Goal: Navigation & Orientation: Find specific page/section

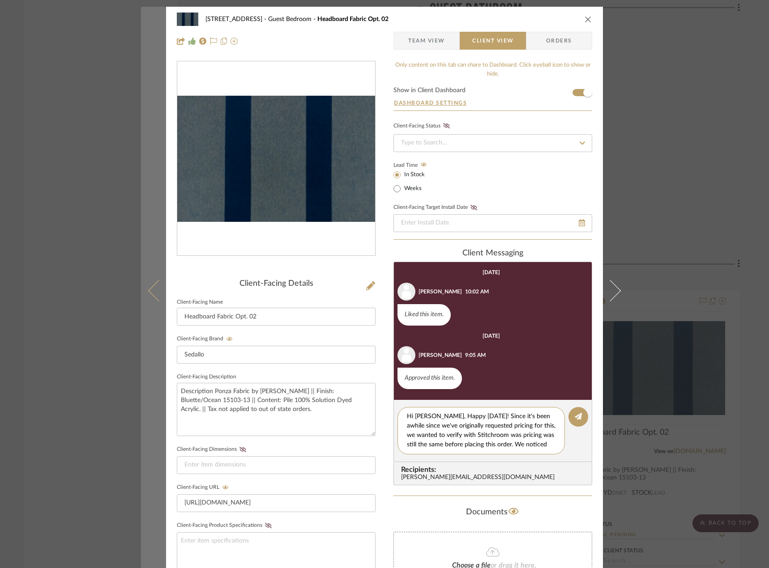
scroll to position [56, 0]
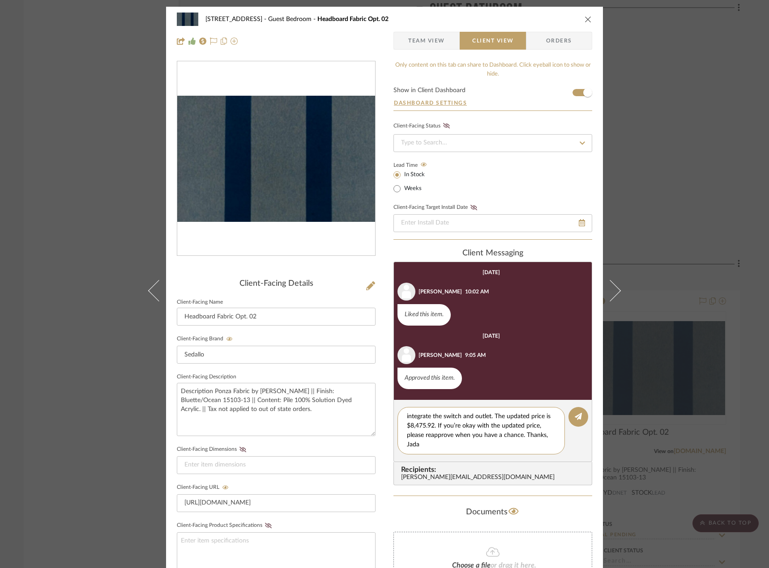
click at [144, 160] on button at bounding box center [153, 291] width 25 height 568
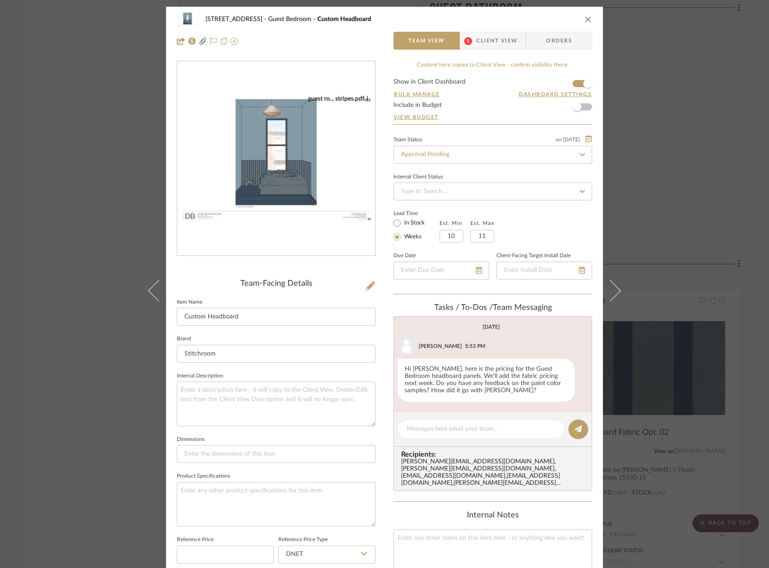
click at [672, 192] on div "24080 - 323 Pacific Avenue Guest Bedroom Custom Headboard Team View 1 Client Vi…" at bounding box center [384, 284] width 769 height 568
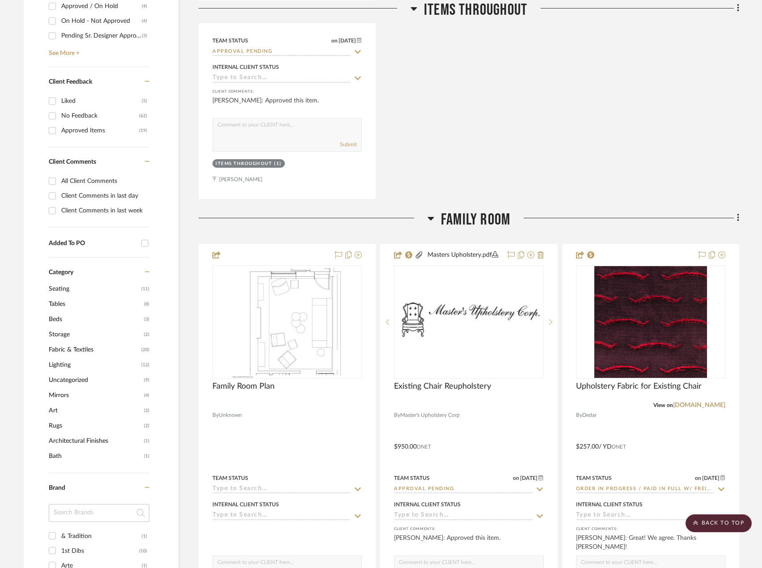
scroll to position [0, 0]
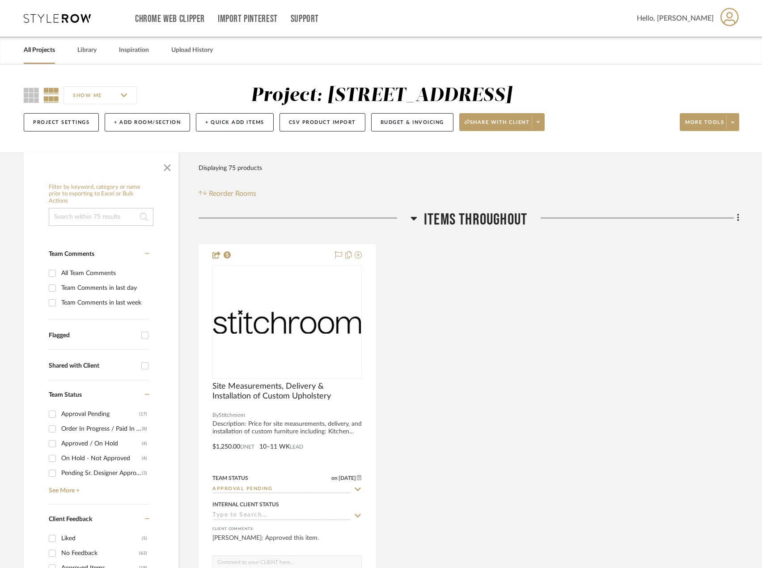
click at [48, 52] on link "All Projects" at bounding box center [39, 50] width 31 height 12
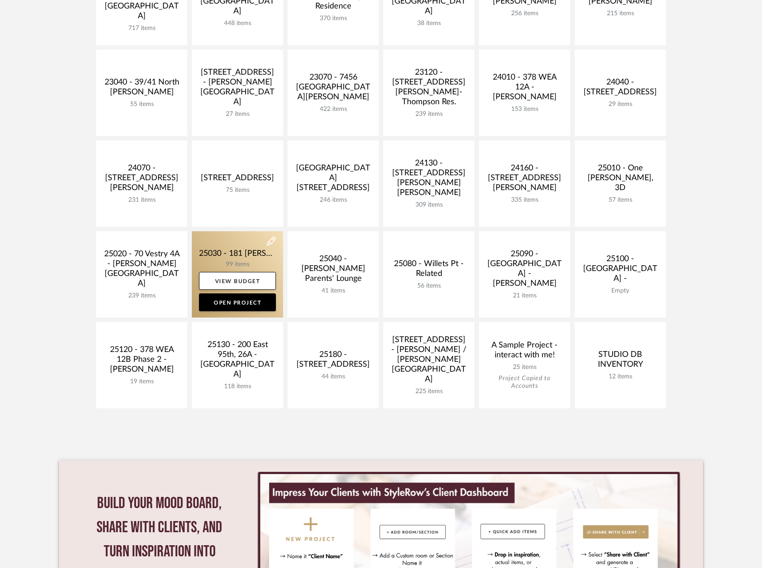
scroll to position [358, 0]
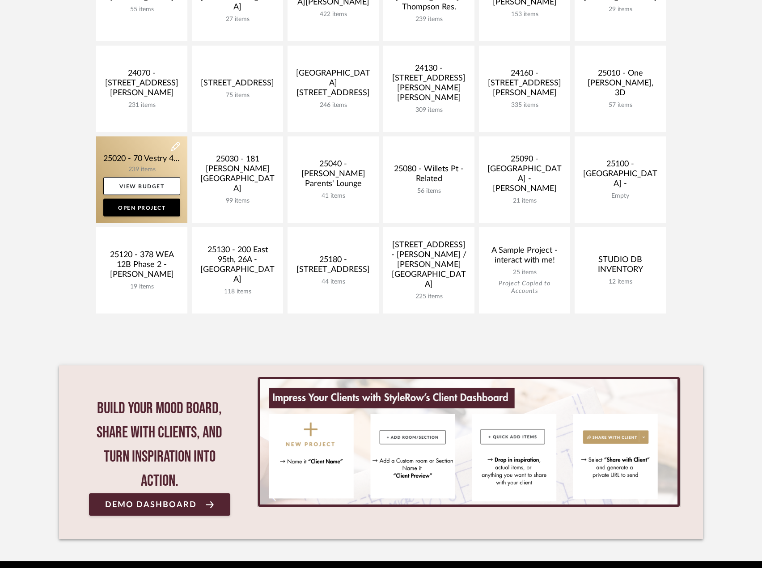
click at [144, 158] on link at bounding box center [141, 179] width 91 height 86
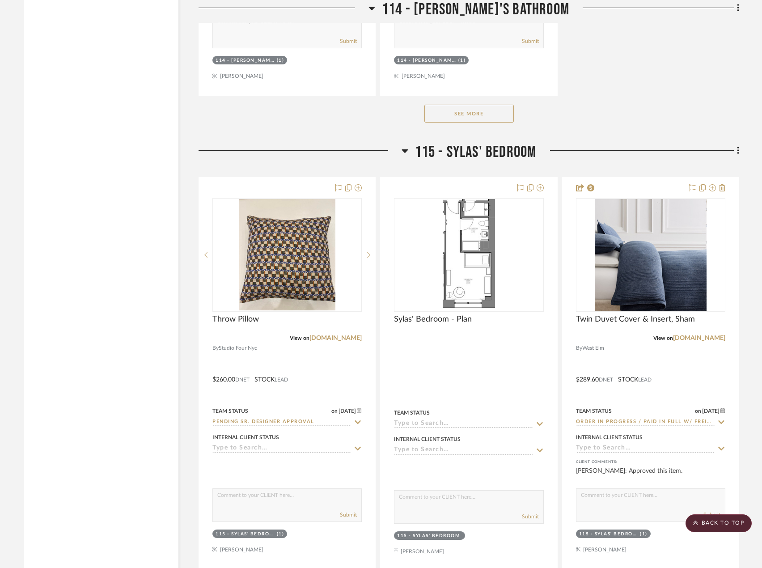
scroll to position [12950, 0]
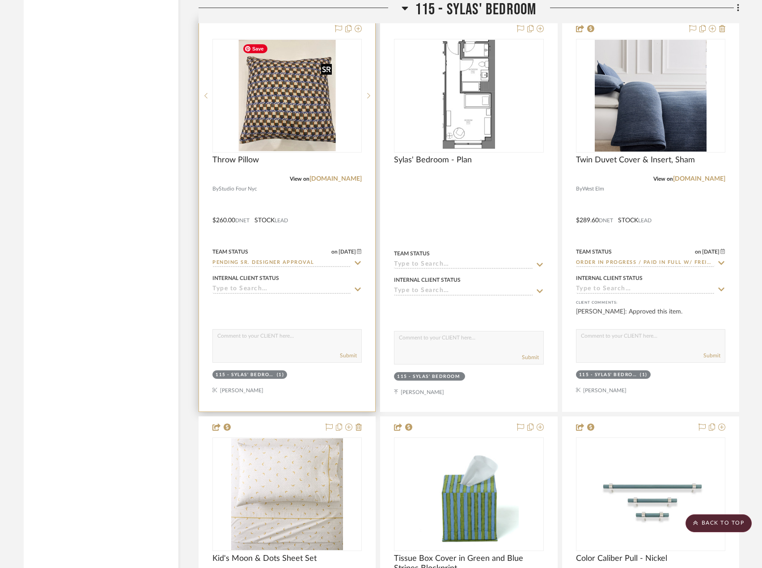
click at [0, 0] on img at bounding box center [0, 0] width 0 height 0
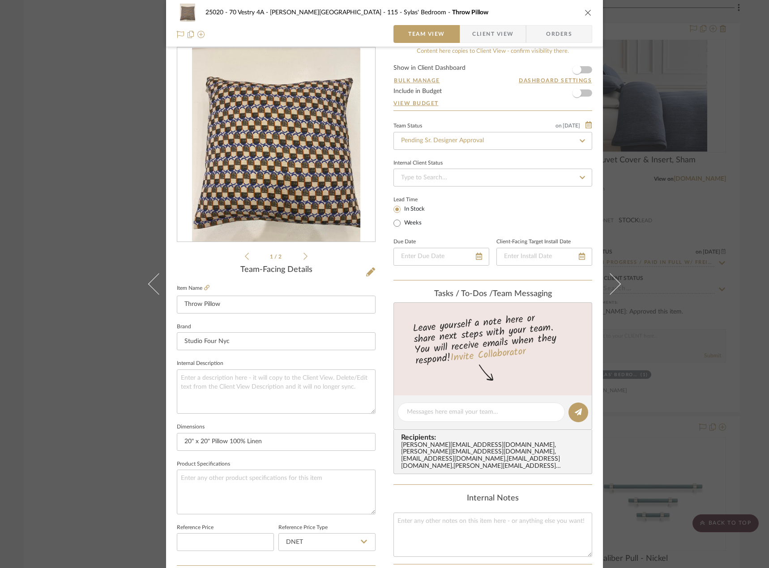
scroll to position [0, 0]
